Goal: Transaction & Acquisition: Book appointment/travel/reservation

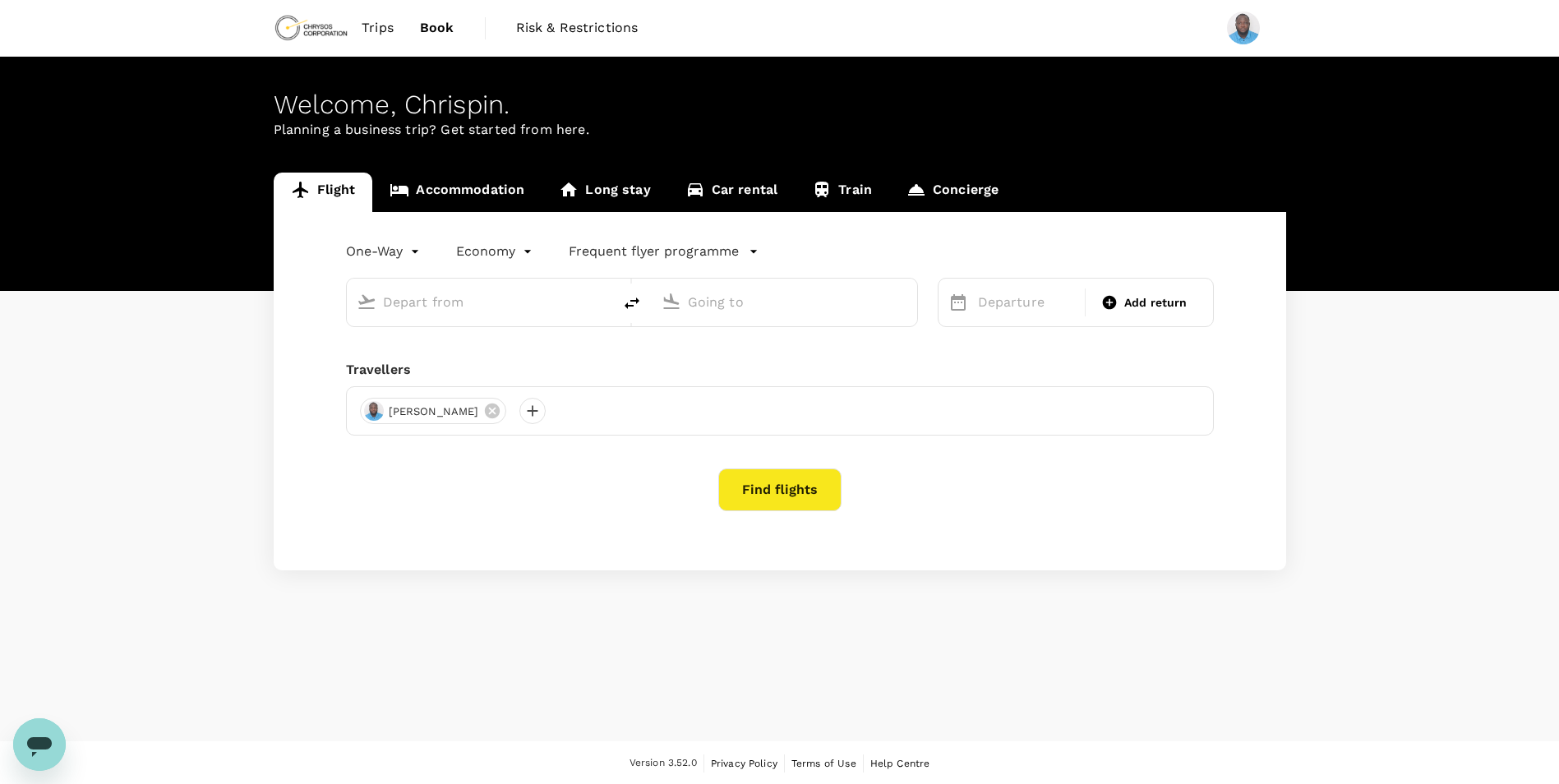
click at [475, 303] on input "text" at bounding box center [480, 302] width 195 height 26
click at [451, 339] on p "Accra, [GEOGRAPHIC_DATA]" at bounding box center [505, 334] width 329 height 16
type input "Accra, [GEOGRAPHIC_DATA] (any)"
click at [736, 371] on p "[GEOGRAPHIC_DATA]" at bounding box center [809, 366] width 289 height 16
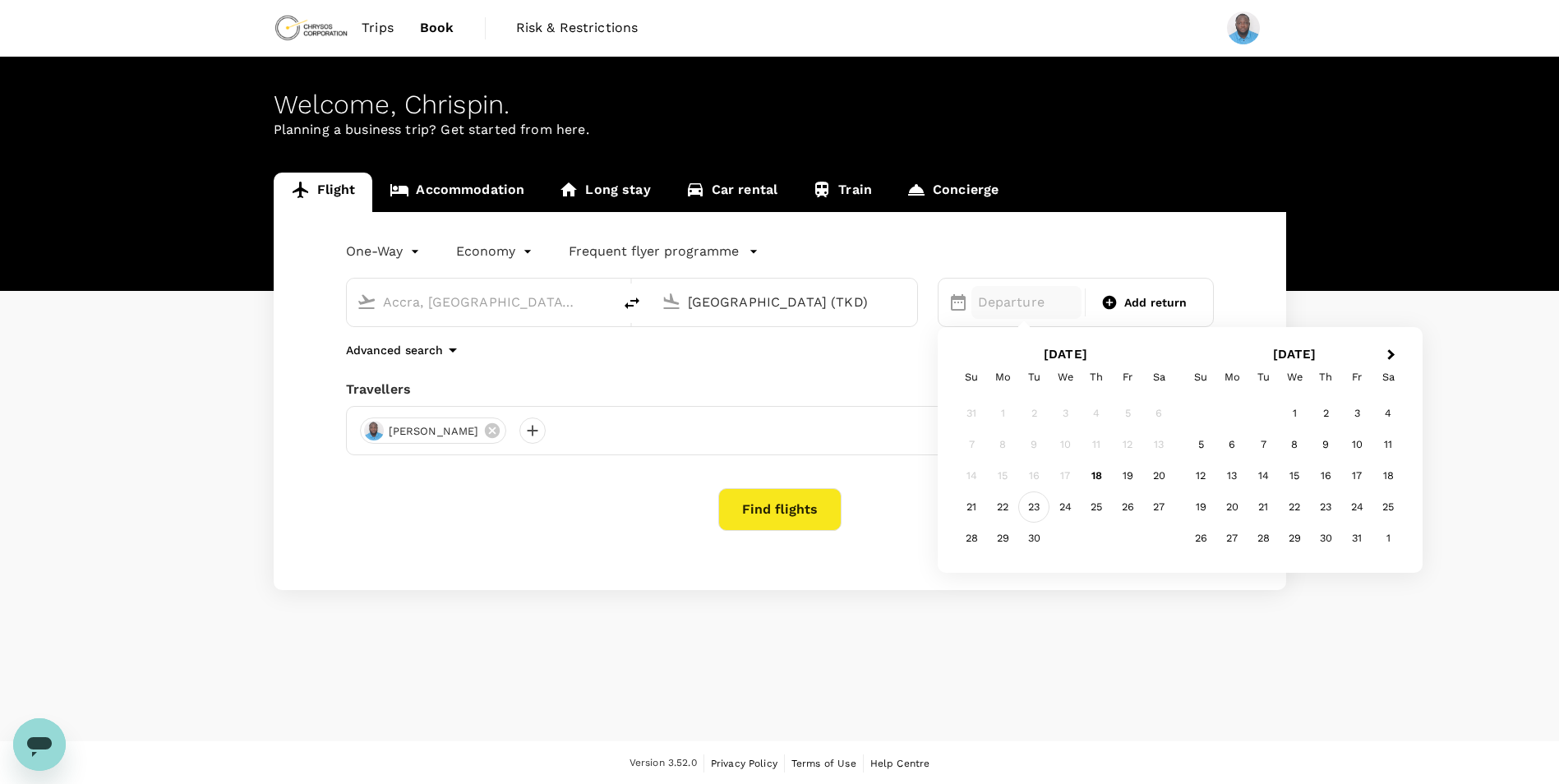
type input "[GEOGRAPHIC_DATA] (TKD)"
click at [1029, 506] on div "23" at bounding box center [1033, 506] width 31 height 31
click at [1157, 303] on span "Add return" at bounding box center [1156, 303] width 63 height 17
type input "roundtrip"
click at [1097, 504] on div "25" at bounding box center [1096, 506] width 31 height 31
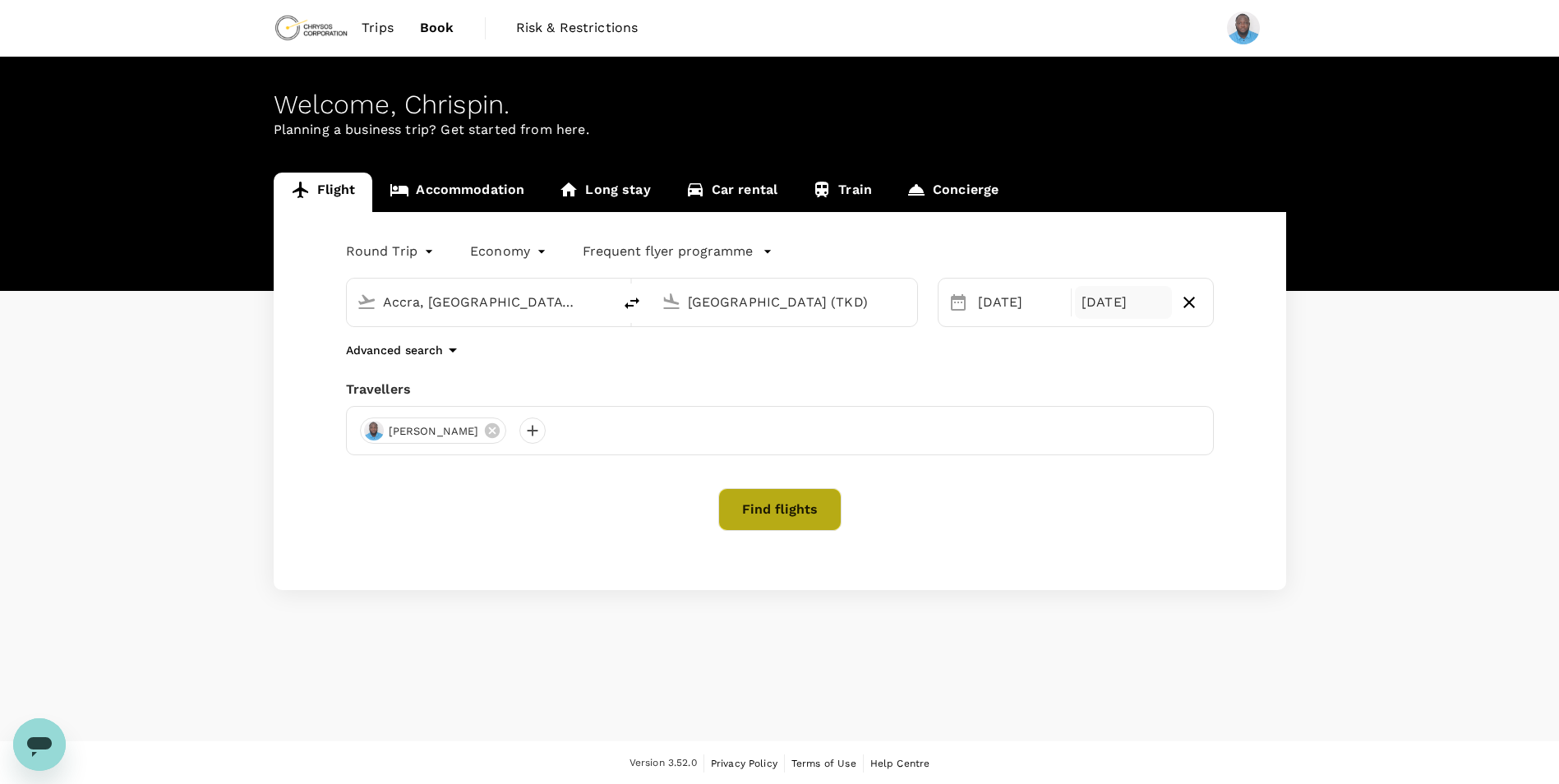
click at [774, 513] on button "Find flights" at bounding box center [780, 509] width 123 height 42
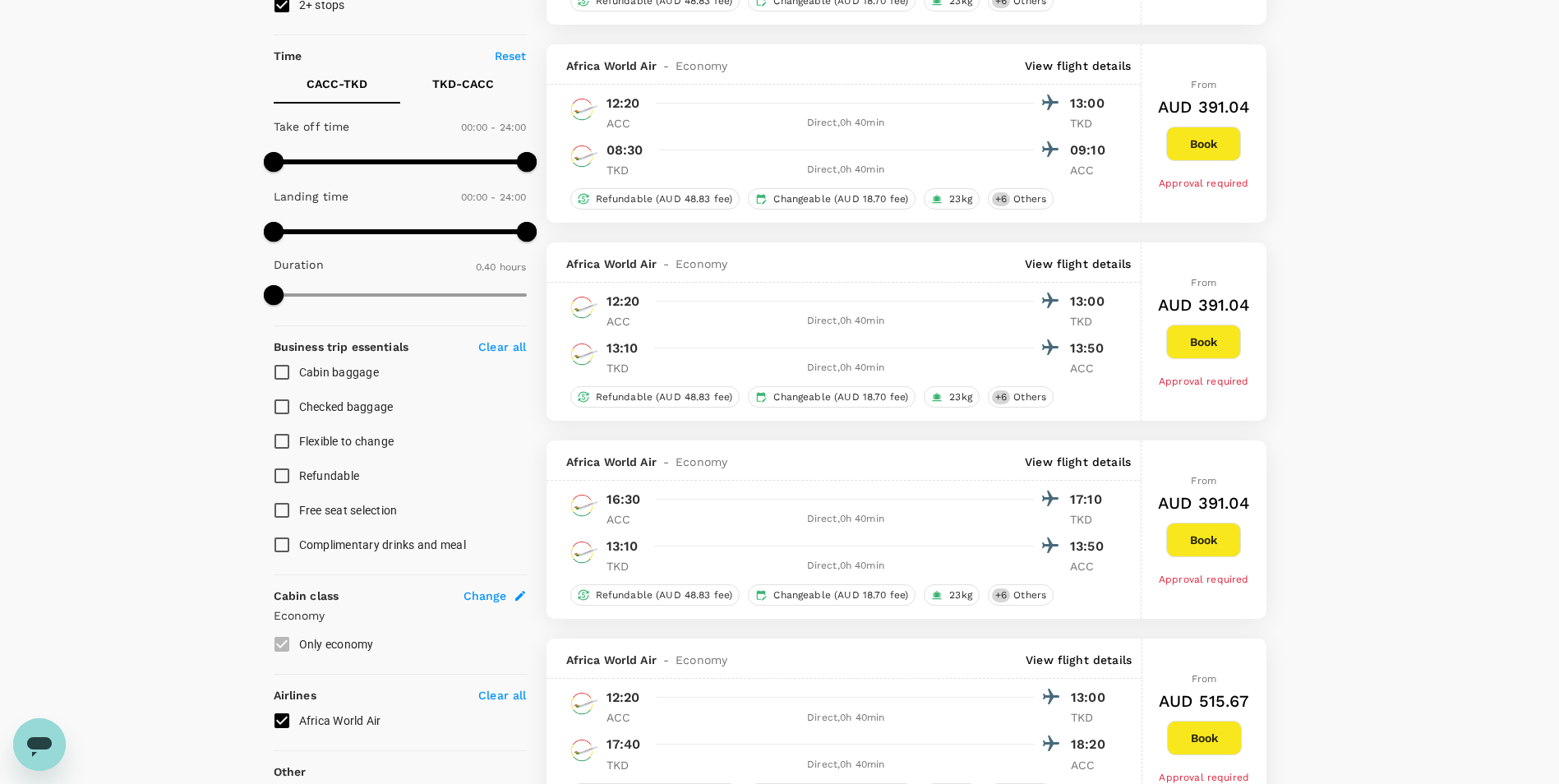
scroll to position [329, 0]
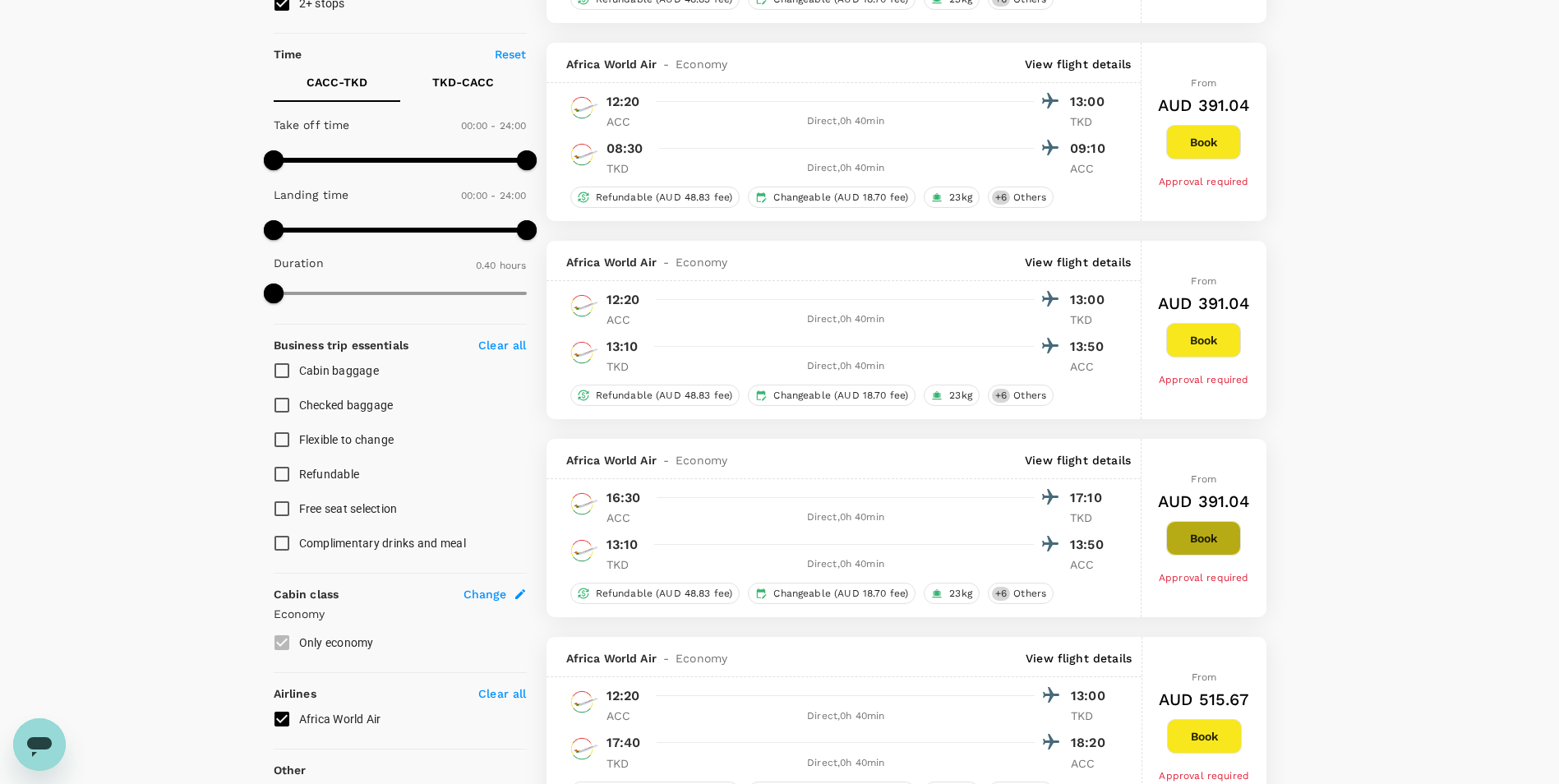
click at [1204, 535] on button "Book" at bounding box center [1203, 538] width 75 height 35
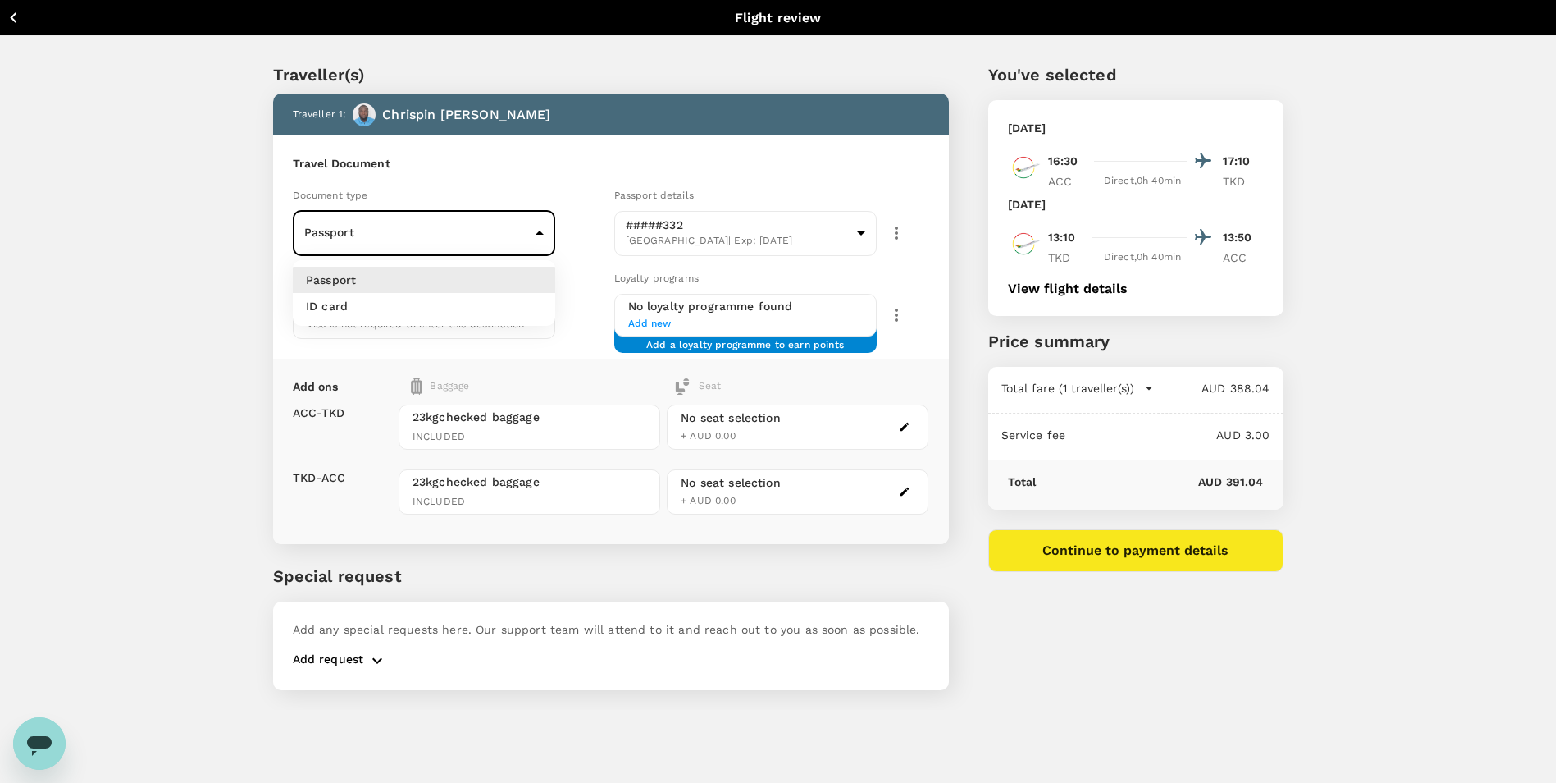
click at [532, 232] on body "Back to flight results Flight review Traveller(s) Traveller 1 : [PERSON_NAME] T…" at bounding box center [784, 414] width 1568 height 827
click at [480, 277] on li "Passport" at bounding box center [424, 279] width 263 height 26
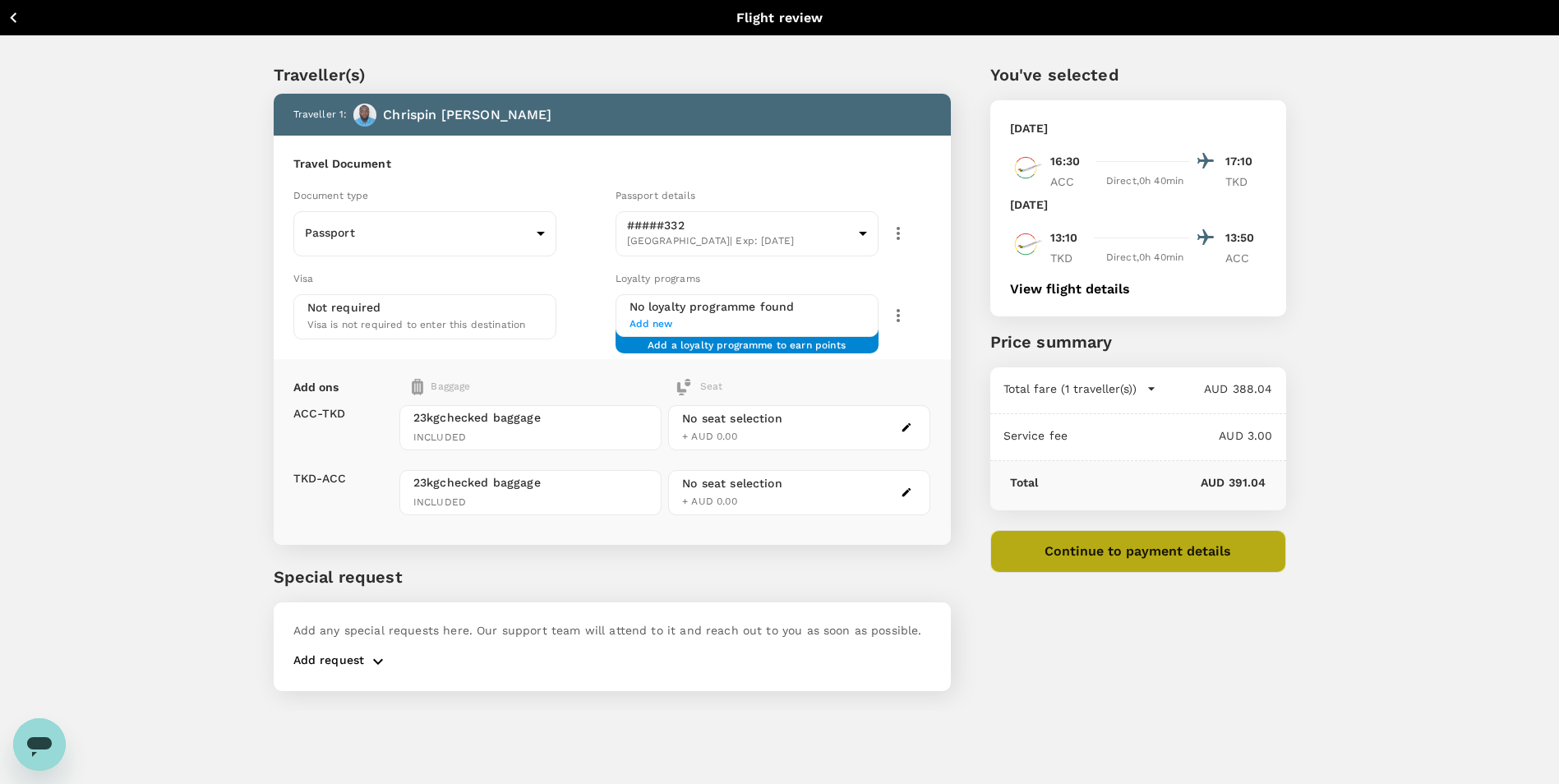
click at [1172, 551] on button "Continue to payment details" at bounding box center [1138, 551] width 296 height 42
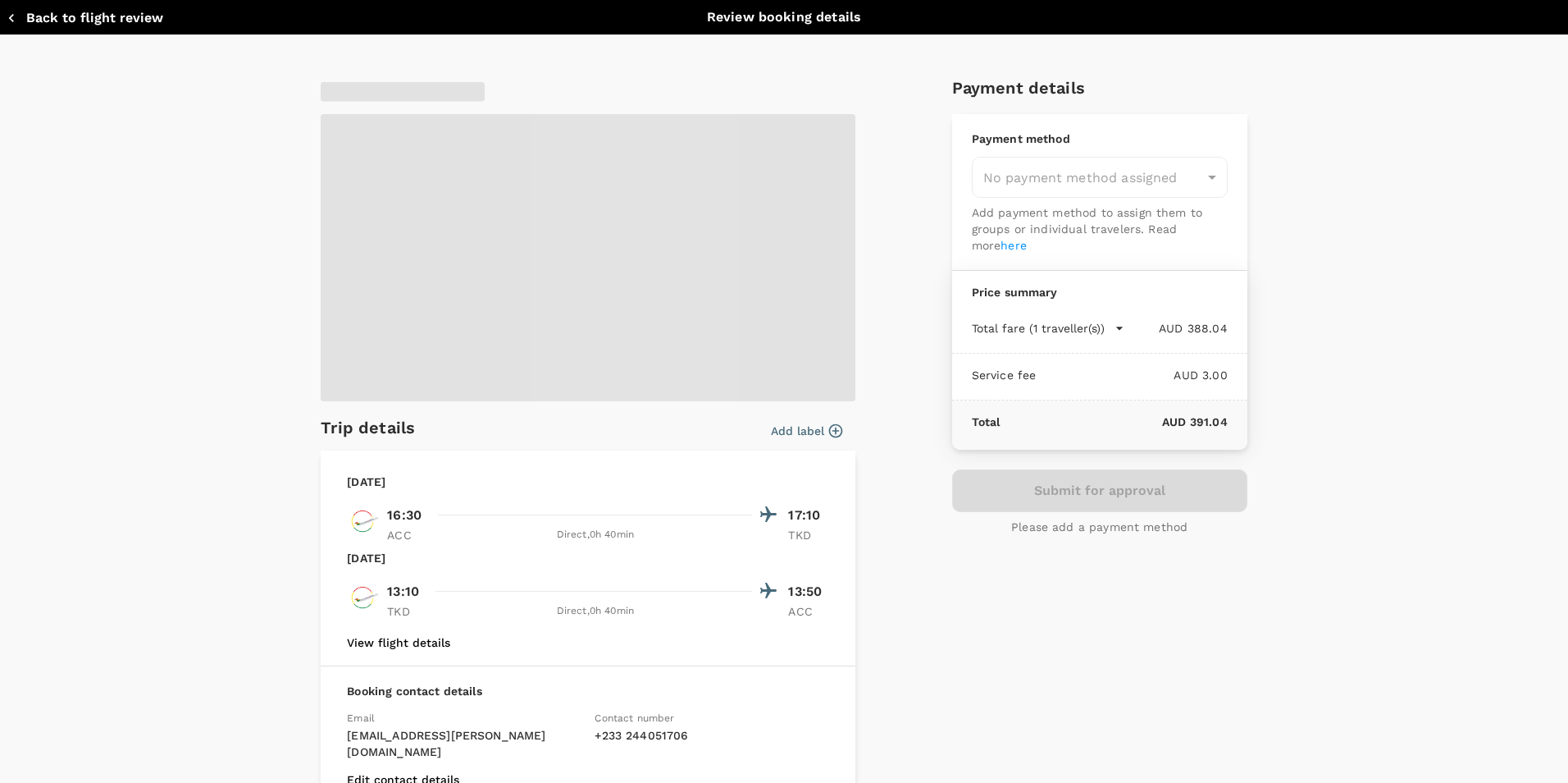
type input "9c4289b1-14a3-4119-8736-521306e5ca8f"
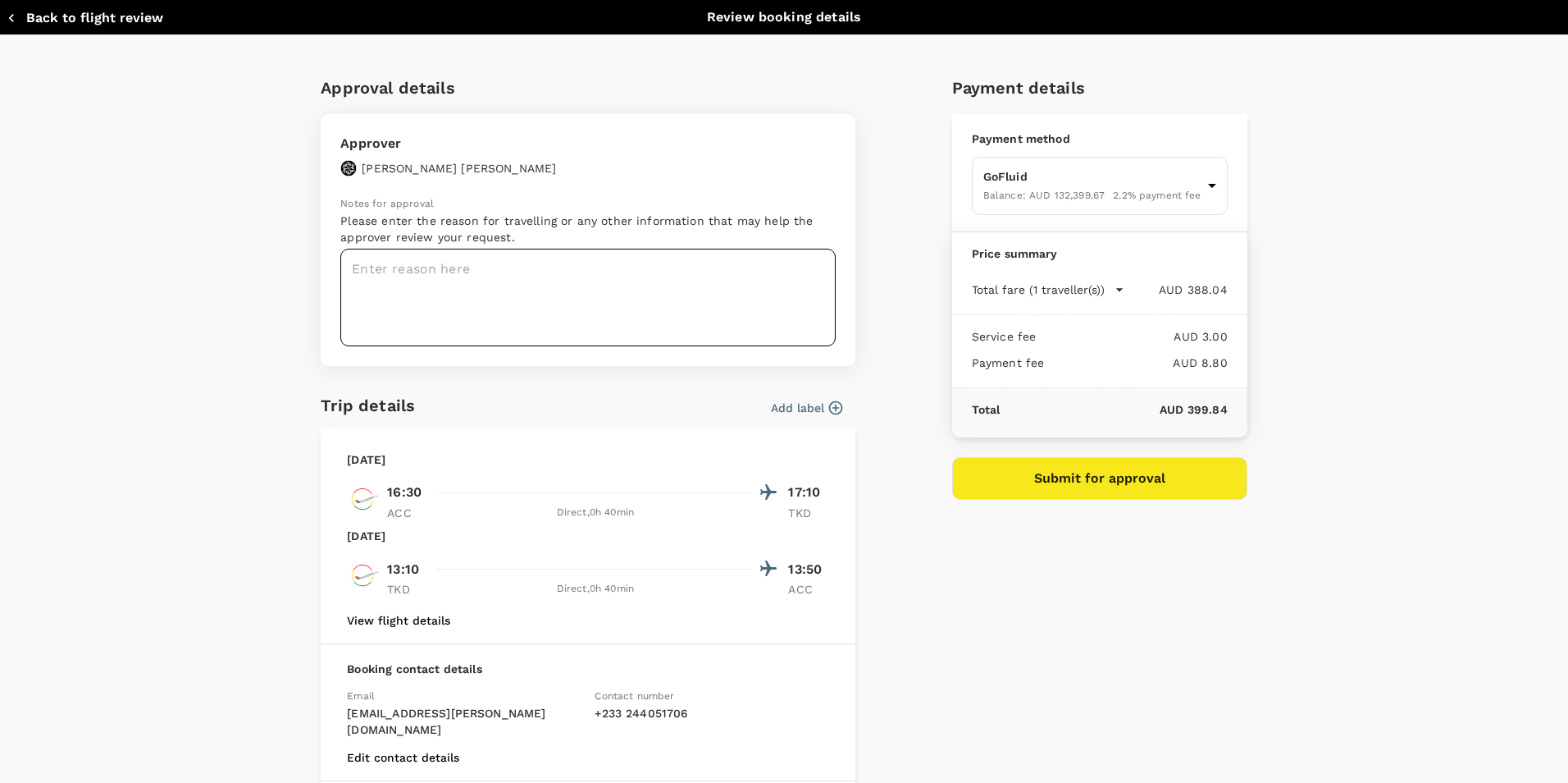
click at [560, 256] on textarea at bounding box center [588, 297] width 495 height 98
click at [585, 265] on textarea "Annual Regulatory Audit for Max21" at bounding box center [588, 297] width 495 height 98
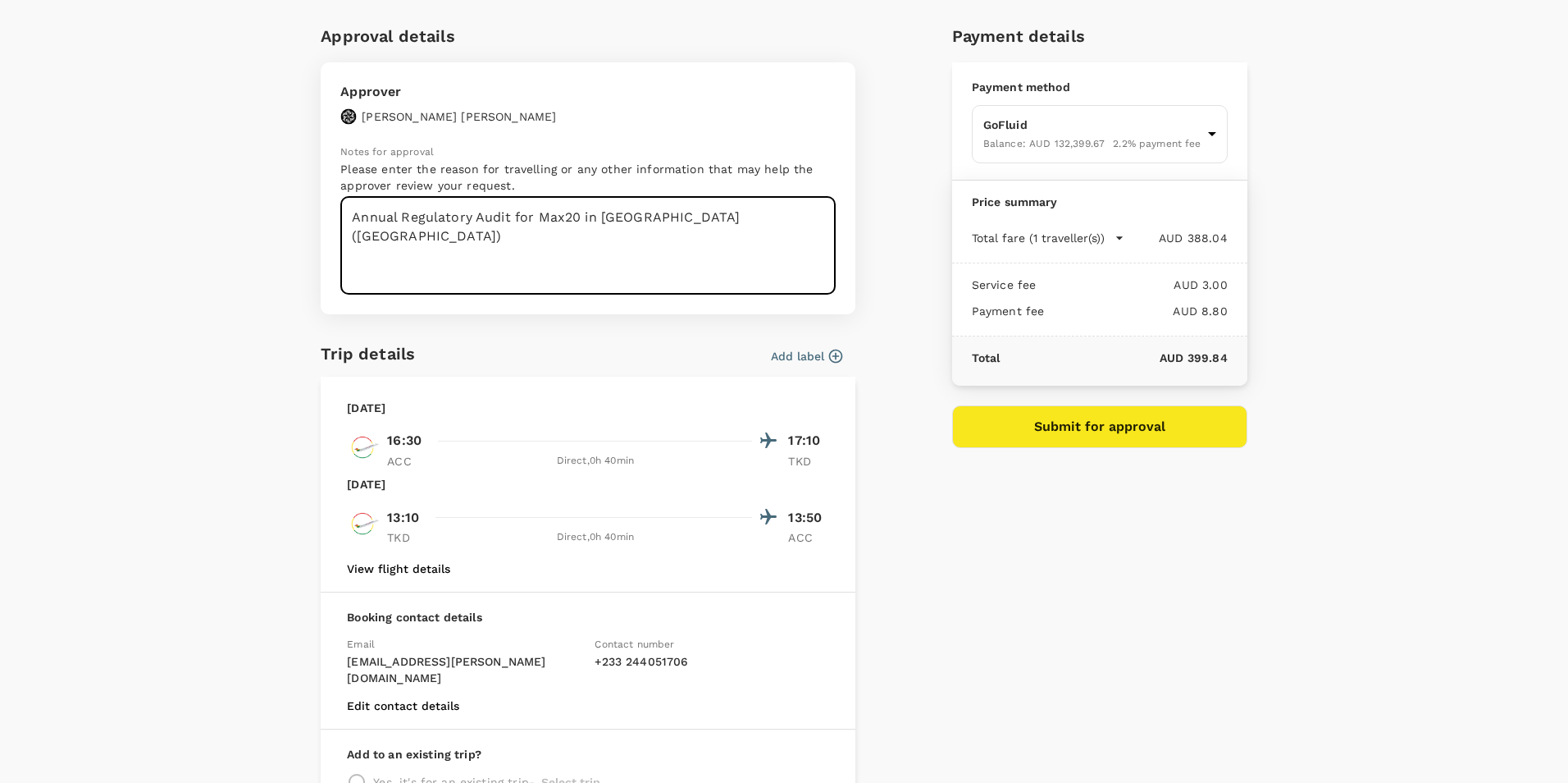
scroll to position [186, 0]
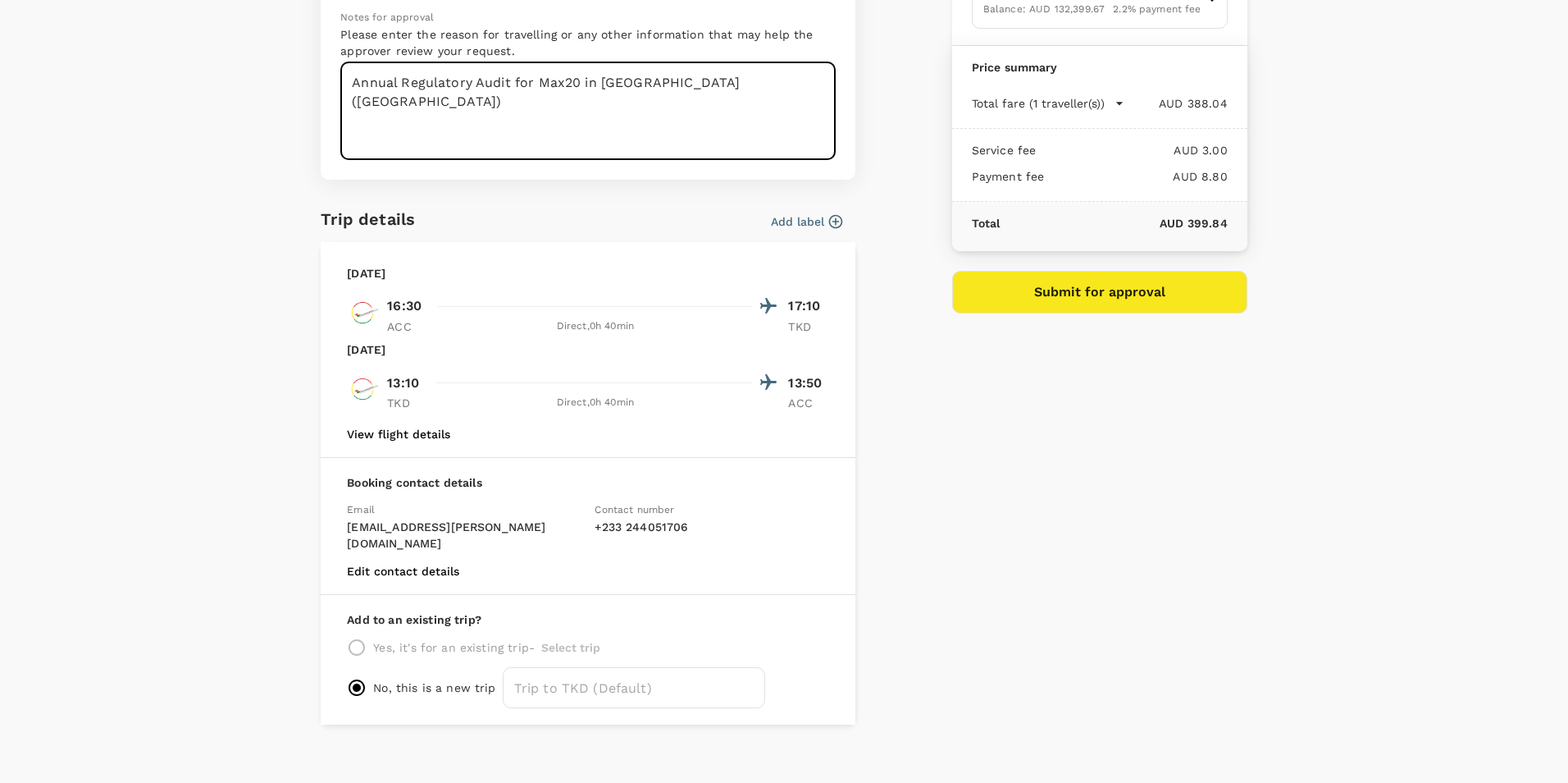
type textarea "Annual Regulatory Audit for Max20 in [GEOGRAPHIC_DATA] ([GEOGRAPHIC_DATA])"
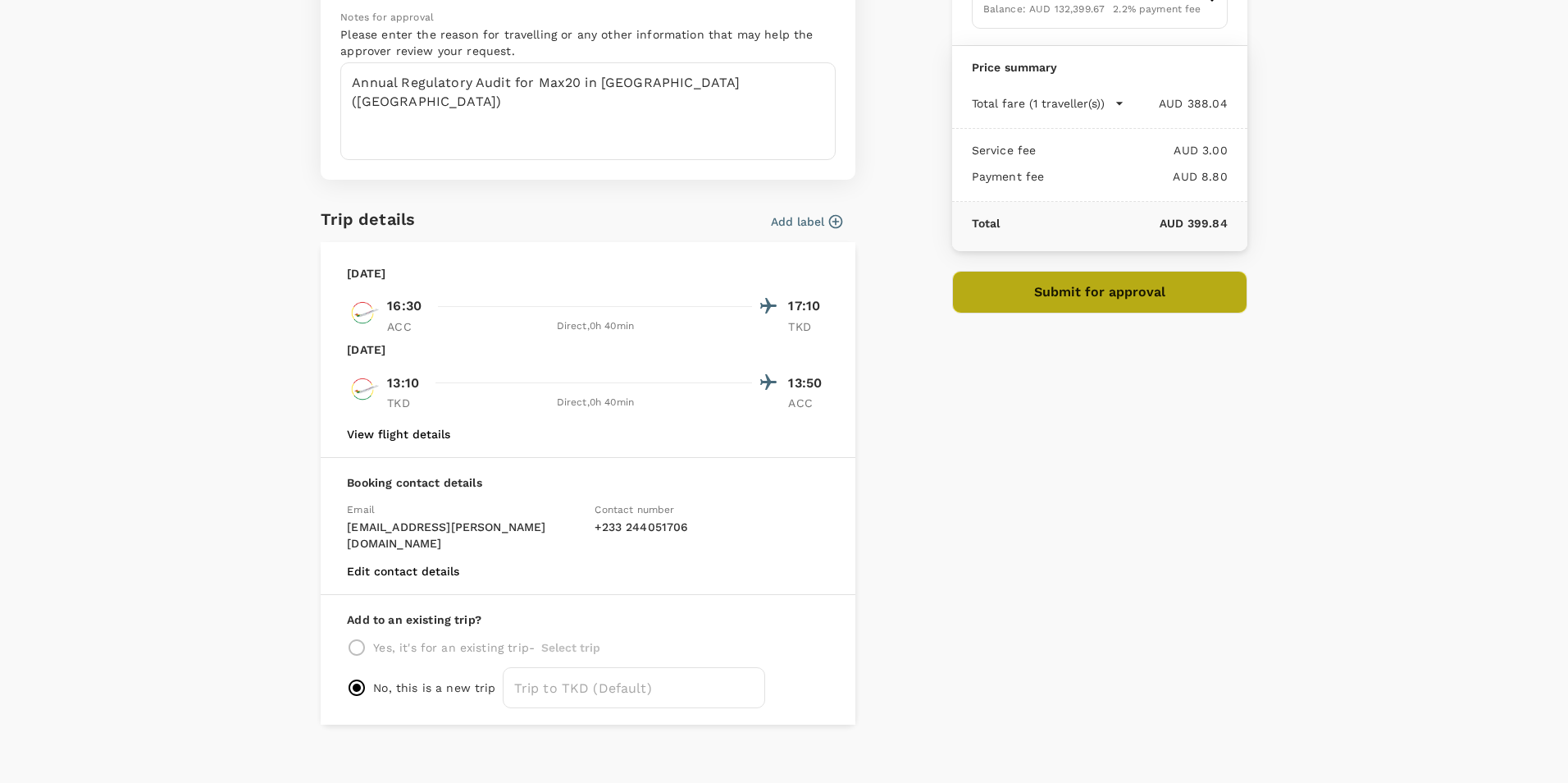
click at [1085, 281] on button "Submit for approval" at bounding box center [1100, 292] width 295 height 42
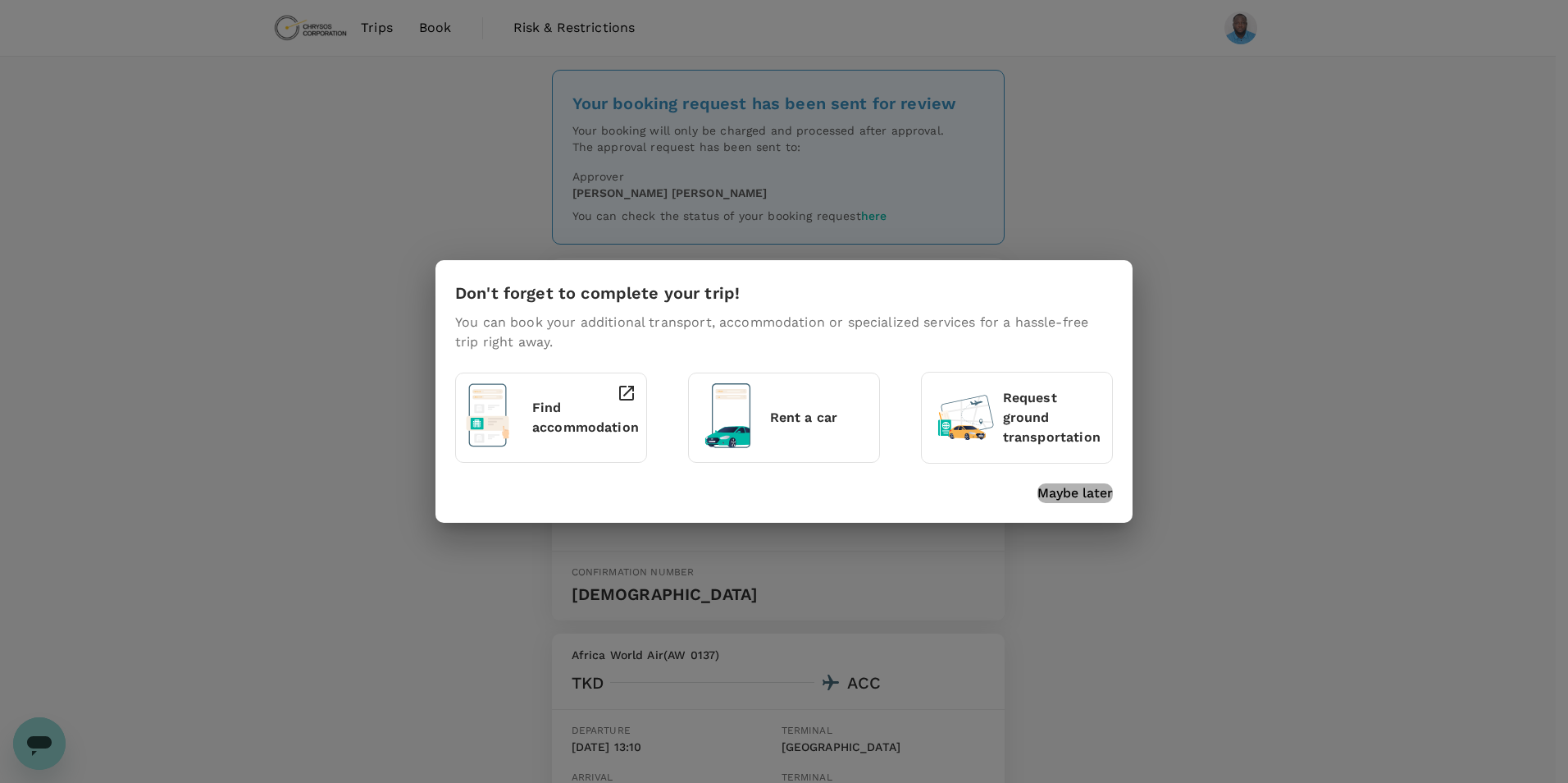
click at [1077, 493] on p "Maybe later" at bounding box center [1075, 493] width 76 height 20
